Goal: Task Accomplishment & Management: Manage account settings

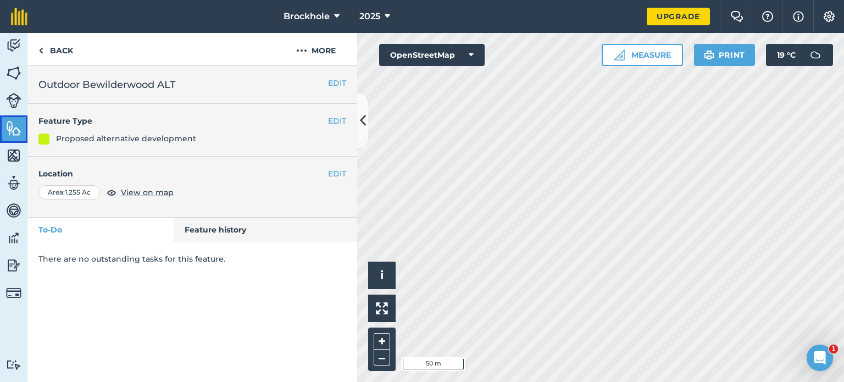
click at [10, 128] on img at bounding box center [13, 128] width 15 height 16
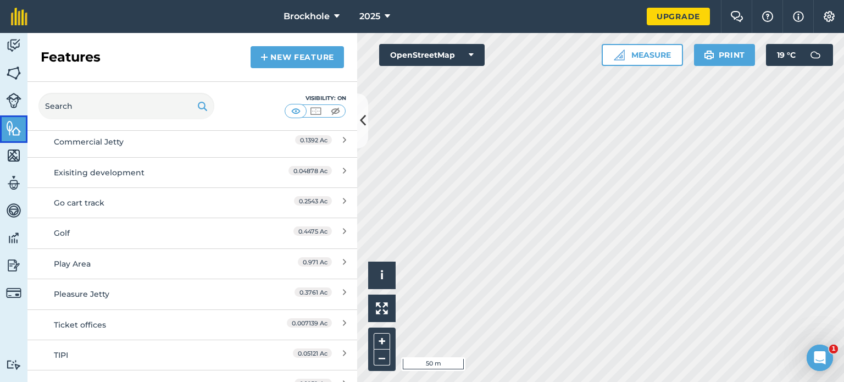
scroll to position [824, 0]
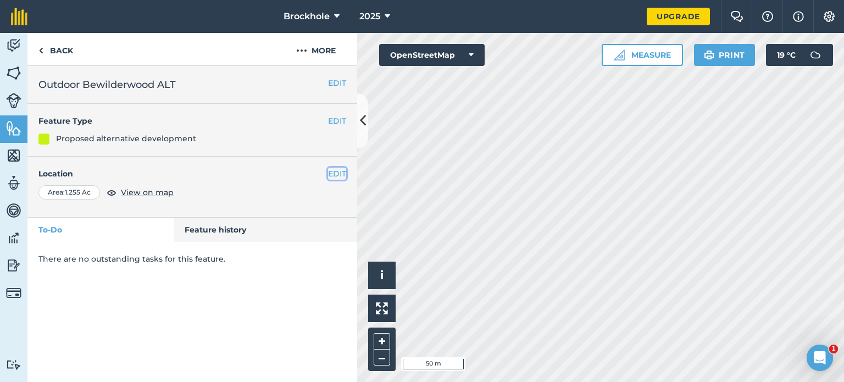
click at [342, 170] on button "EDIT" at bounding box center [337, 174] width 18 height 12
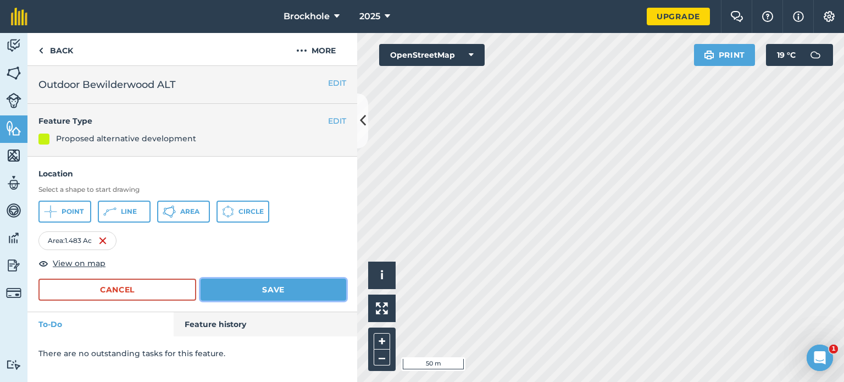
click at [255, 290] on button "Save" at bounding box center [274, 290] width 146 height 22
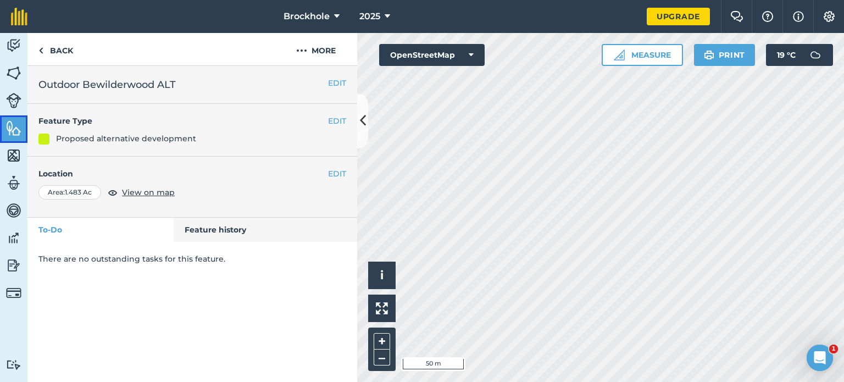
click at [13, 131] on img at bounding box center [13, 128] width 15 height 16
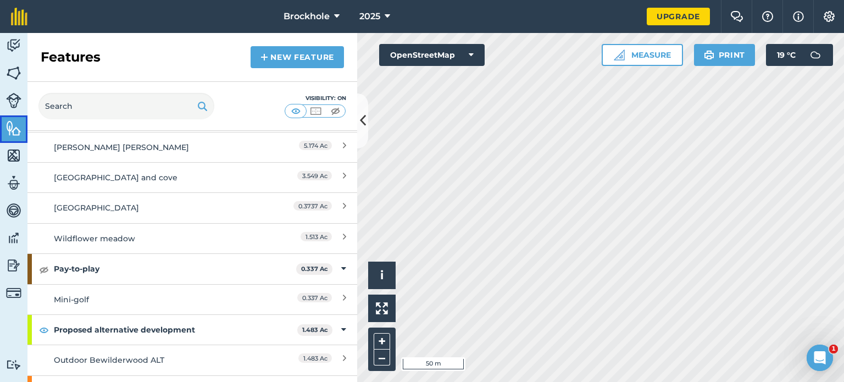
scroll to position [1692, 0]
